Goal: Task Accomplishment & Management: Manage account settings

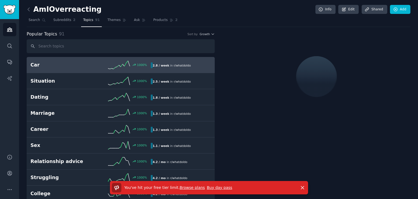
click at [297, 184] on div "You've hit your free tier limit . Browse plans Buy day pass Dismiss" at bounding box center [209, 187] width 194 height 10
click at [302, 185] on icon "button" at bounding box center [302, 187] width 6 height 6
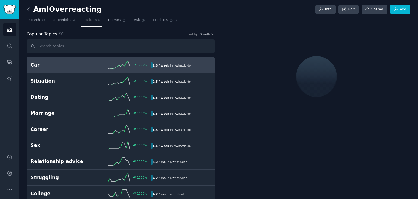
click at [28, 8] on icon at bounding box center [29, 10] width 6 height 6
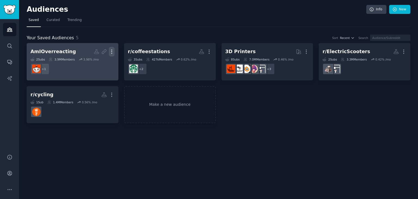
click at [110, 50] on icon "button" at bounding box center [112, 52] width 6 height 6
click at [101, 62] on p "Delete" at bounding box center [97, 63] width 13 height 6
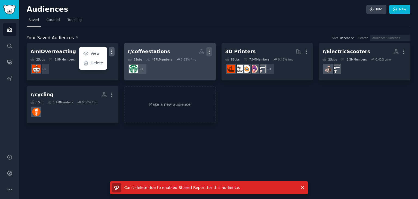
click at [210, 51] on icon "button" at bounding box center [209, 52] width 6 height 6
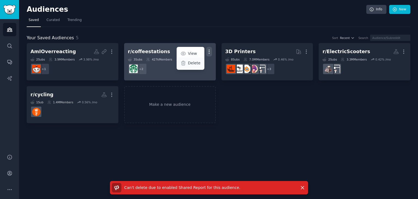
click at [199, 61] on p "Delete" at bounding box center [194, 63] width 13 height 6
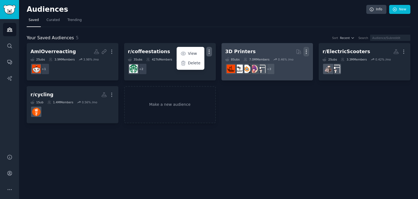
click at [305, 51] on icon "button" at bounding box center [306, 52] width 6 height 6
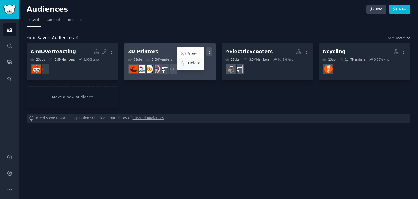
click at [195, 63] on p "Delete" at bounding box center [194, 63] width 13 height 6
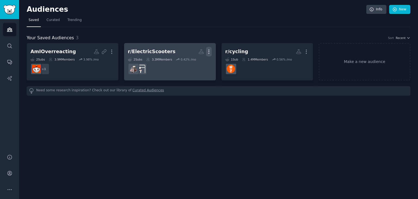
click at [210, 52] on icon "button" at bounding box center [209, 52] width 6 height 6
click at [199, 61] on p "Delete" at bounding box center [194, 63] width 13 height 6
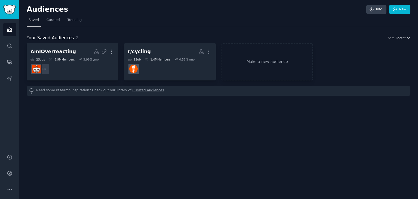
click at [208, 52] on icon "button" at bounding box center [209, 52] width 6 height 6
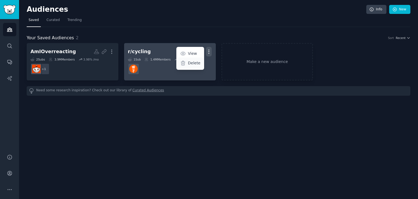
click at [190, 58] on div "Delete" at bounding box center [190, 62] width 26 height 11
